Goal: Navigation & Orientation: Find specific page/section

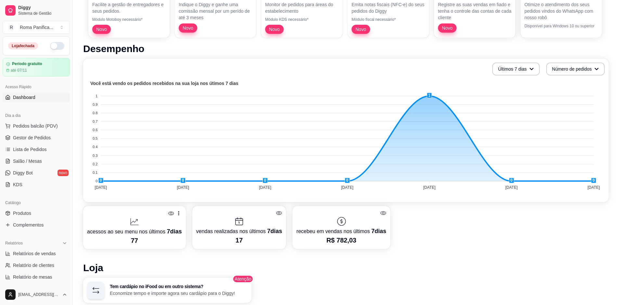
scroll to position [59, 0]
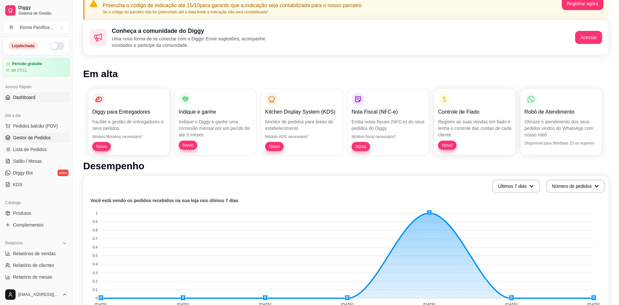
click at [36, 138] on span "Gestor de Pedidos" at bounding box center [32, 137] width 38 height 7
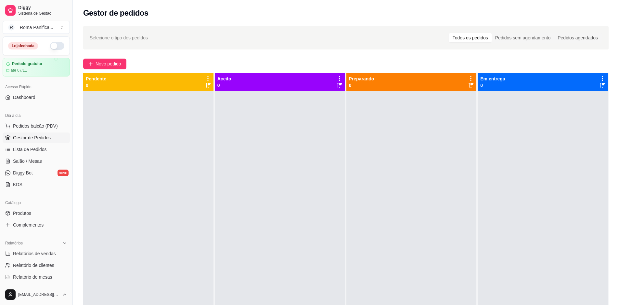
click at [481, 38] on div "Todos os pedidos" at bounding box center [470, 37] width 43 height 9
click at [449, 33] on input "Todos os pedidos" at bounding box center [449, 33] width 0 height 0
drag, startPoint x: 520, startPoint y: 37, endPoint x: 525, endPoint y: 39, distance: 5.8
click at [520, 37] on div "Pedidos sem agendamento" at bounding box center [523, 37] width 62 height 9
click at [492, 33] on input "Pedidos sem agendamento" at bounding box center [492, 33] width 0 height 0
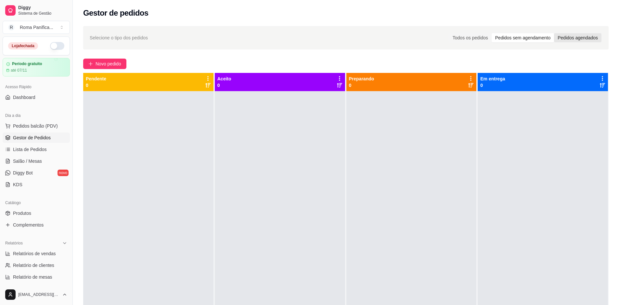
click at [566, 39] on div "Pedidos agendados" at bounding box center [577, 37] width 47 height 9
click at [554, 33] on input "Pedidos agendados" at bounding box center [554, 33] width 0 height 0
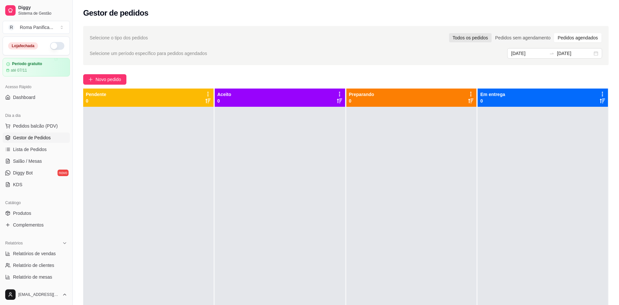
click at [472, 39] on div "Todos os pedidos" at bounding box center [470, 37] width 43 height 9
click at [449, 33] on input "Todos os pedidos" at bounding box center [449, 33] width 0 height 0
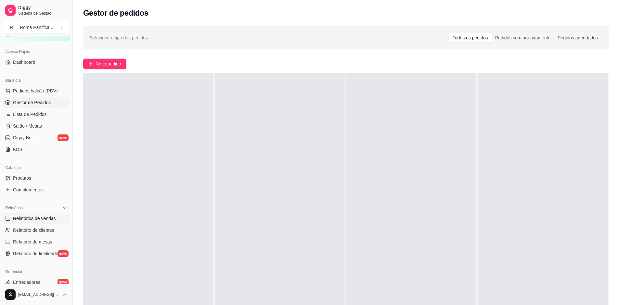
scroll to position [117, 0]
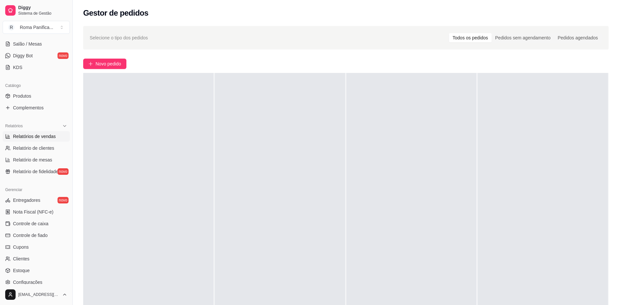
click at [36, 137] on span "Relatórios de vendas" at bounding box center [34, 136] width 43 height 7
select select "ALL"
select select "0"
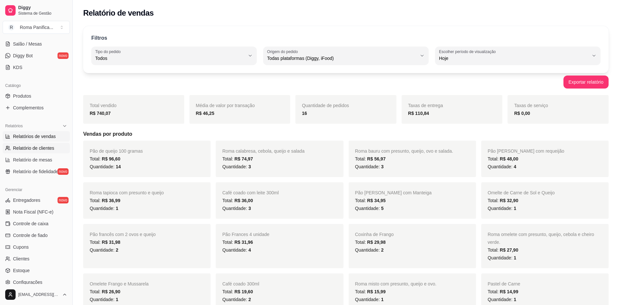
click at [36, 145] on span "Relatório de clientes" at bounding box center [33, 148] width 41 height 7
select select "30"
select select "HIGHEST_TOTAL_SPENT_WITH_ORDERS"
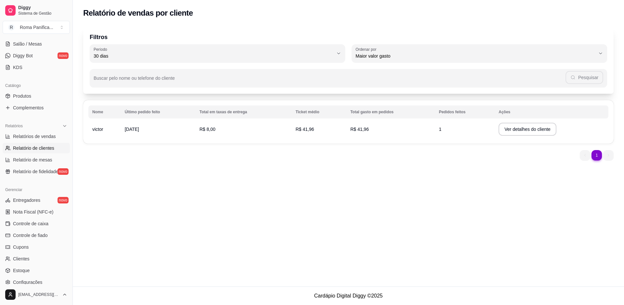
click at [131, 127] on span "[DATE]" at bounding box center [132, 128] width 14 height 5
click at [32, 137] on span "Relatórios de vendas" at bounding box center [34, 136] width 43 height 7
select select "ALL"
select select "0"
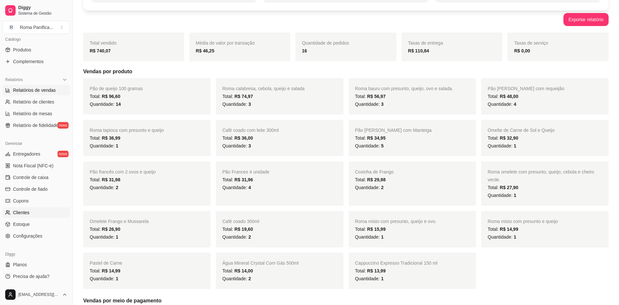
scroll to position [176, 0]
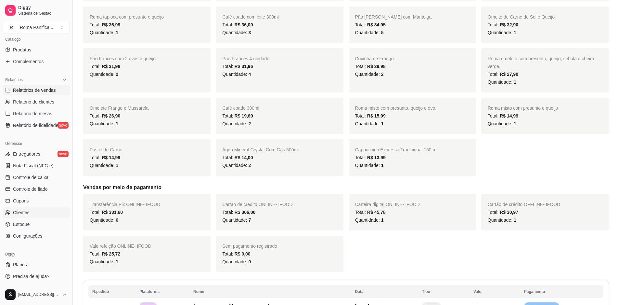
click at [27, 214] on span "Clientes" at bounding box center [21, 212] width 17 height 7
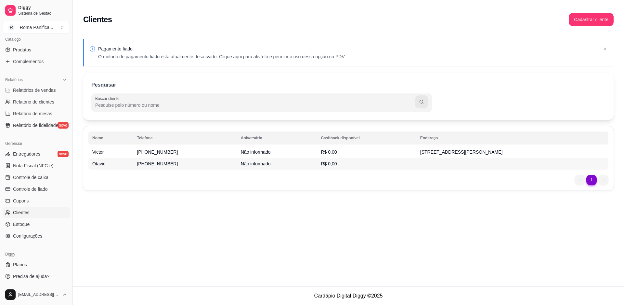
click at [180, 166] on td "[PHONE_NUMBER]" at bounding box center [185, 164] width 104 height 12
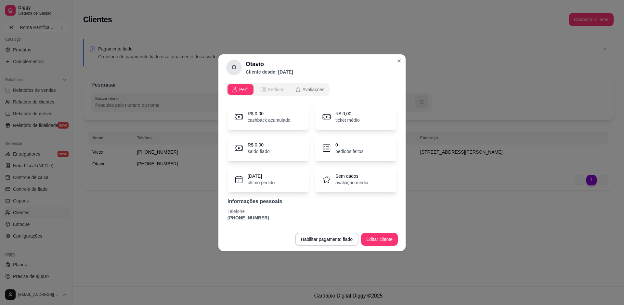
click at [270, 87] on span "Pedidos" at bounding box center [276, 89] width 17 height 7
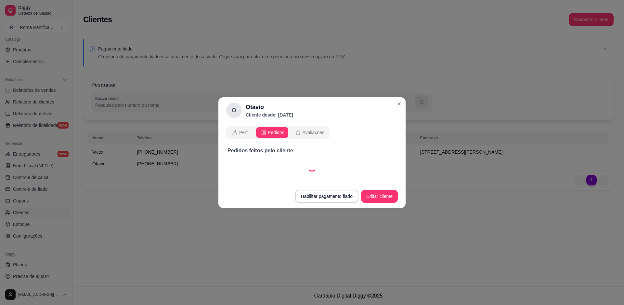
select select "30"
select select "ALL"
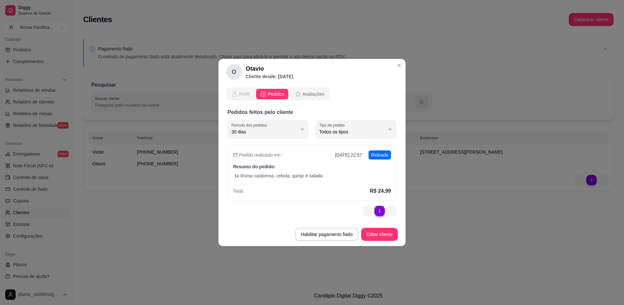
click at [240, 98] on button "Perfil" at bounding box center [241, 94] width 26 height 10
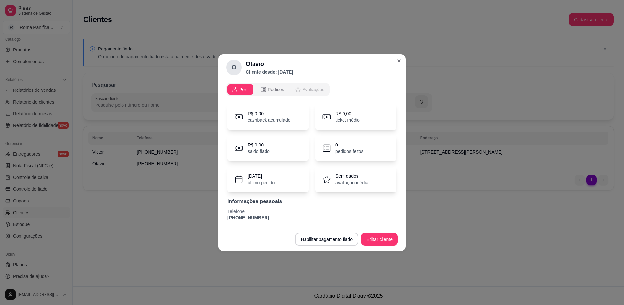
click at [313, 89] on span "Avaliações" at bounding box center [314, 89] width 22 height 7
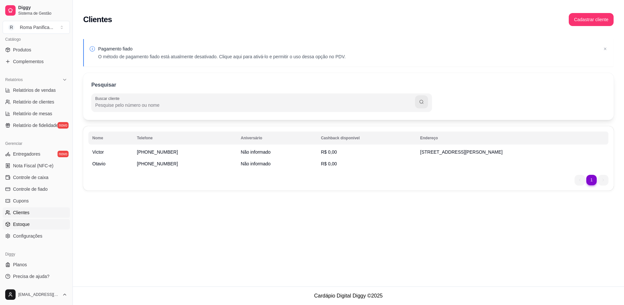
click at [25, 227] on span "Estoque" at bounding box center [21, 224] width 17 height 7
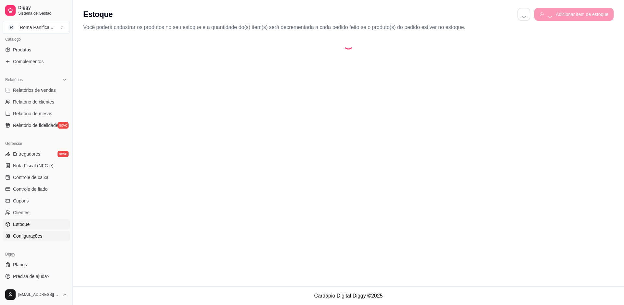
select select "QUANTITY_ORDER"
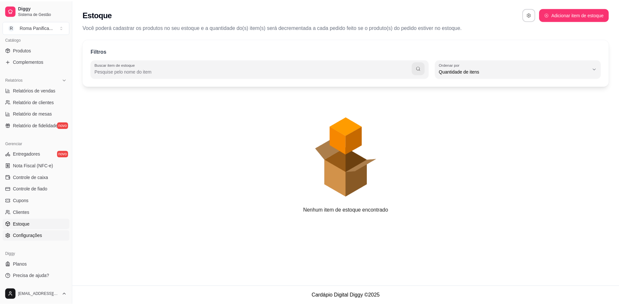
scroll to position [6, 0]
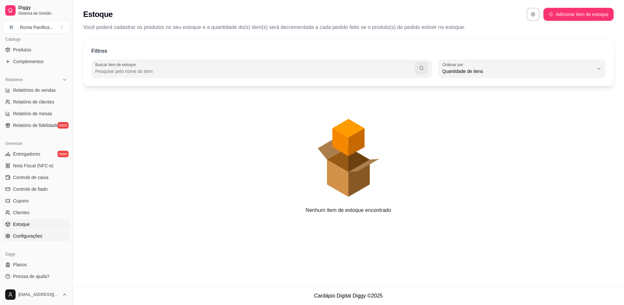
click at [26, 236] on span "Configurações" at bounding box center [27, 235] width 29 height 7
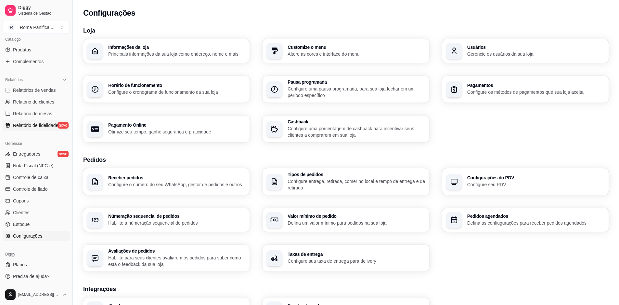
click at [44, 124] on span "Relatório de fidelidade" at bounding box center [35, 125] width 45 height 7
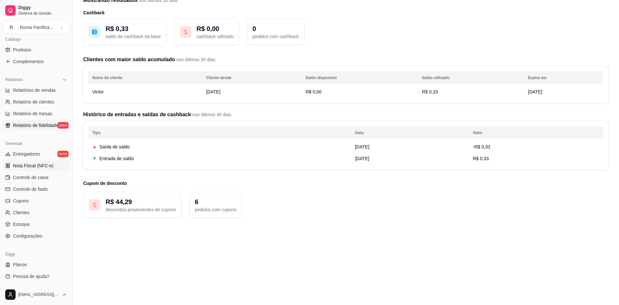
scroll to position [52, 0]
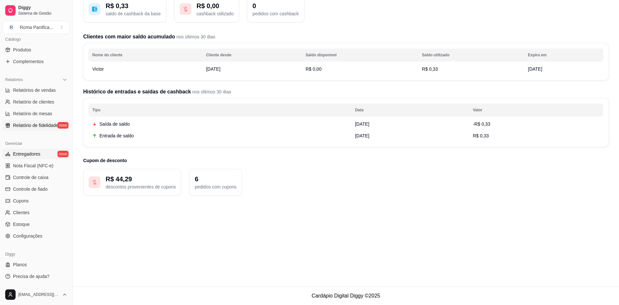
click at [34, 158] on link "Entregadores novo" at bounding box center [36, 154] width 67 height 10
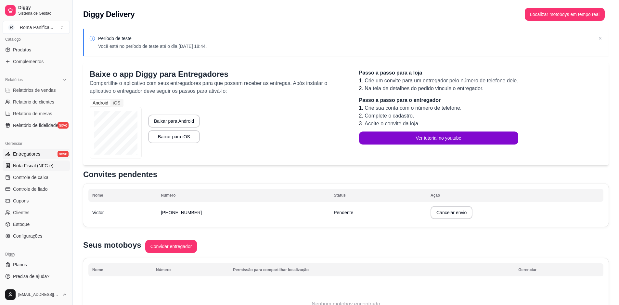
click at [34, 169] on link "Nota Fiscal (NFC-e)" at bounding box center [36, 165] width 67 height 10
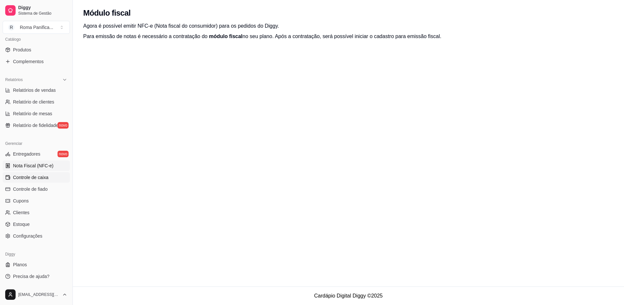
click at [43, 174] on span "Controle de caixa" at bounding box center [30, 177] width 35 height 7
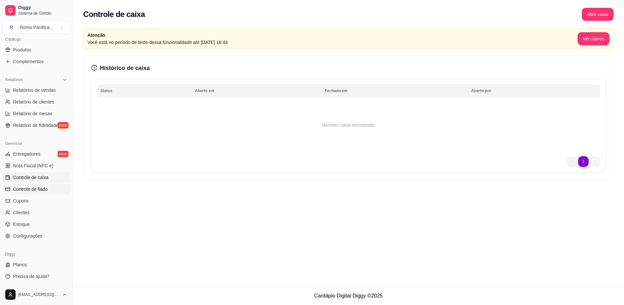
click at [40, 191] on span "Controle de fiado" at bounding box center [30, 189] width 35 height 7
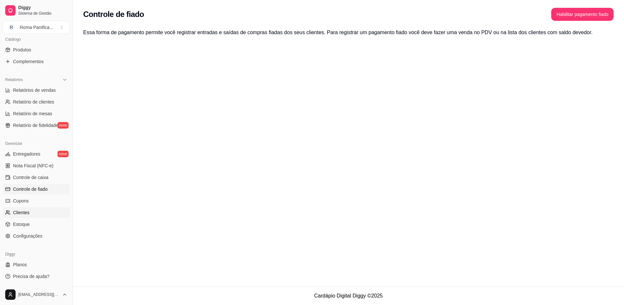
click at [28, 216] on link "Clientes" at bounding box center [36, 212] width 67 height 10
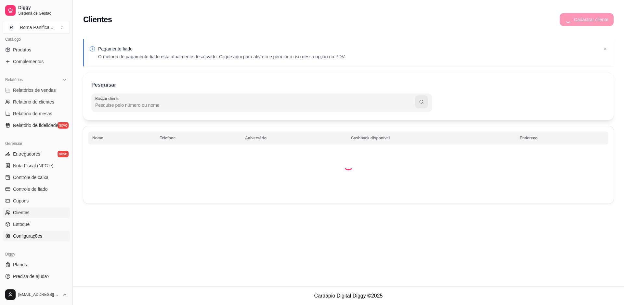
click at [28, 229] on link "Estoque" at bounding box center [36, 224] width 67 height 10
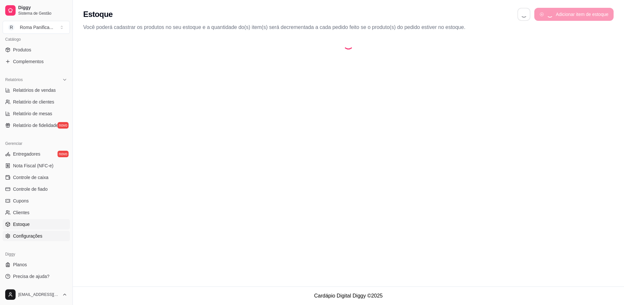
click at [29, 238] on span "Configurações" at bounding box center [27, 235] width 29 height 7
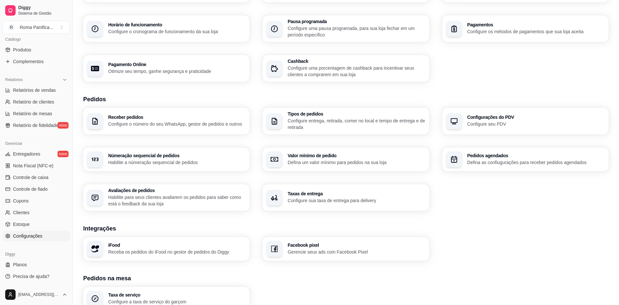
scroll to position [142, 0]
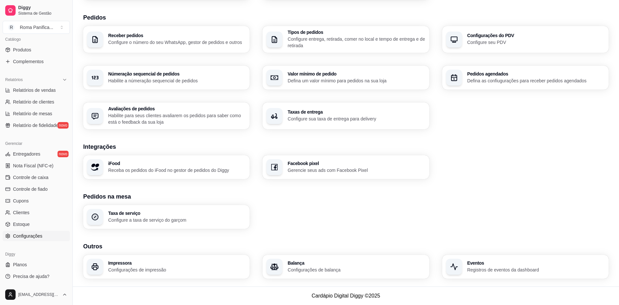
click at [134, 163] on h3 "iFood" at bounding box center [177, 163] width 138 height 5
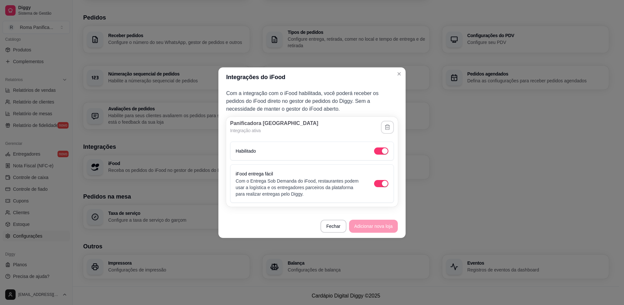
click at [391, 125] on button "button" at bounding box center [387, 127] width 13 height 13
click at [375, 179] on button "Confirmar" at bounding box center [376, 174] width 23 height 10
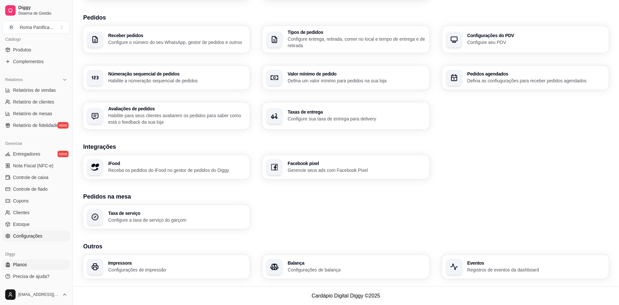
click at [20, 266] on span "Planos" at bounding box center [20, 264] width 14 height 7
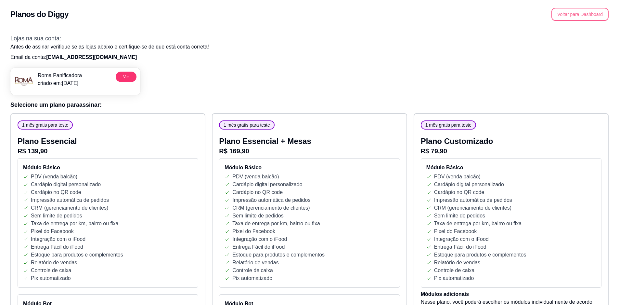
click at [586, 17] on button "Voltar para Dashboard" at bounding box center [580, 14] width 57 height 13
